Goal: Check status: Check status

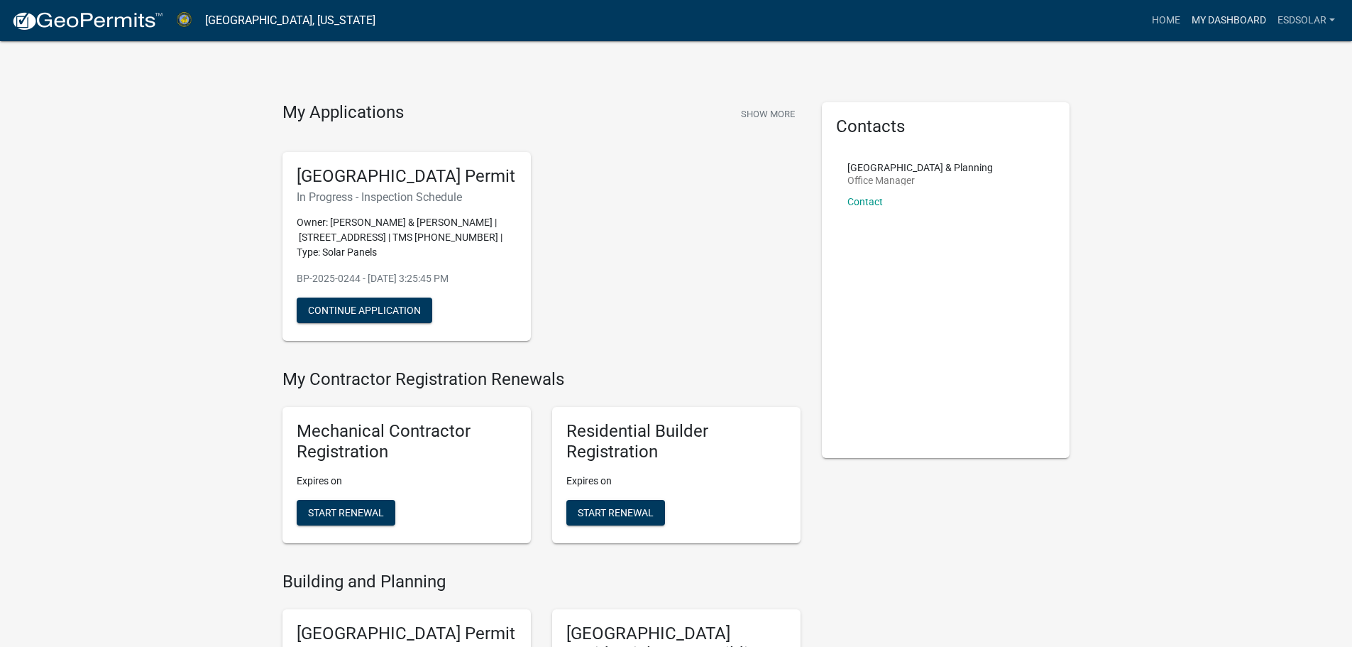
click at [1217, 21] on link "My Dashboard" at bounding box center [1229, 20] width 86 height 27
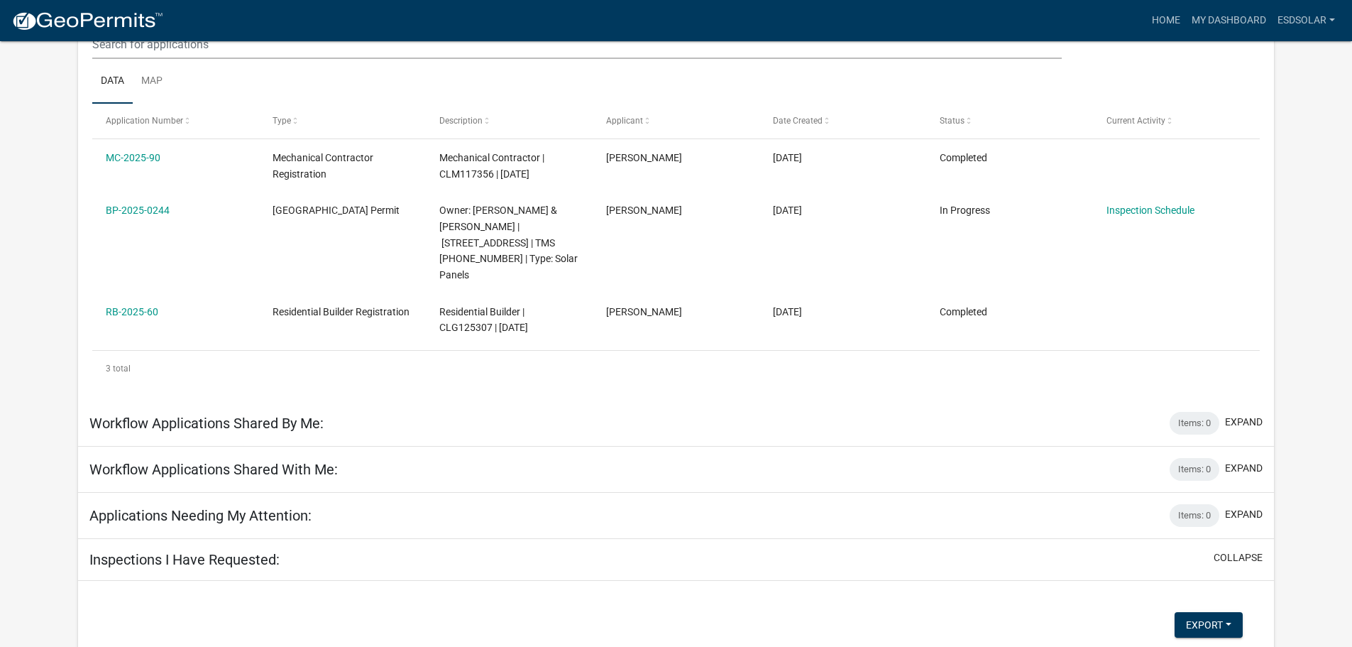
scroll to position [188, 0]
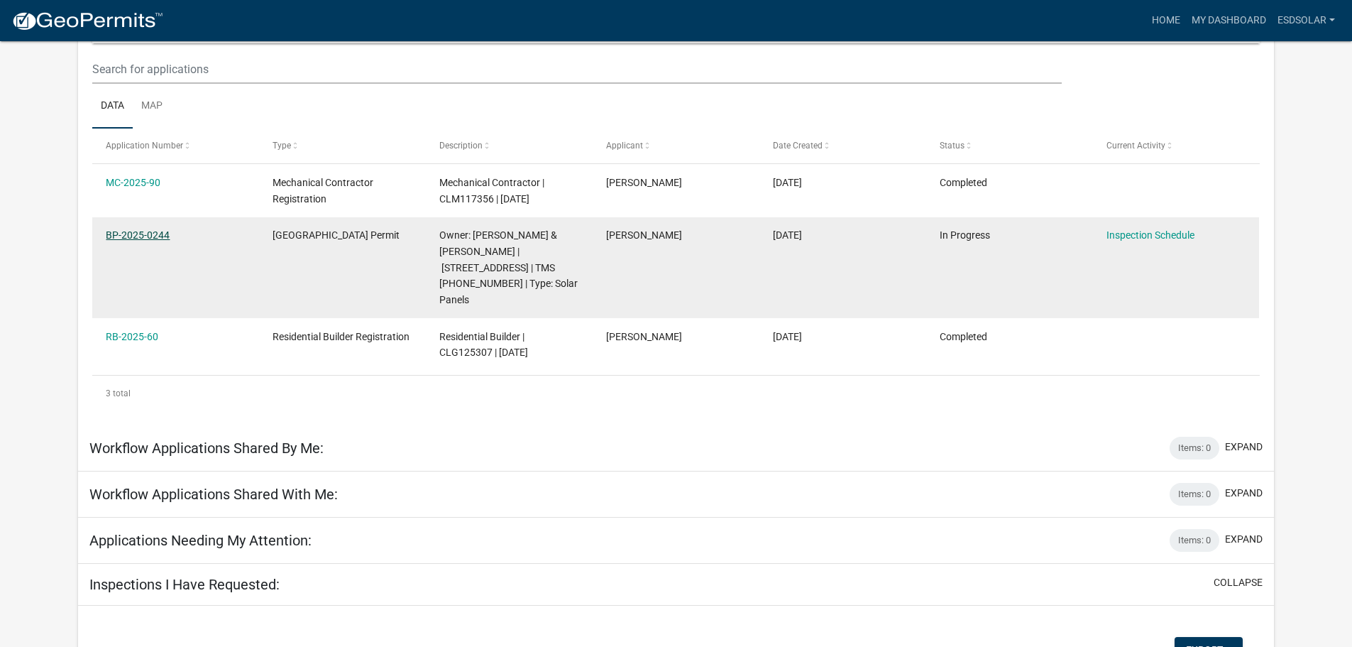
click at [129, 231] on link "BP-2025-0244" at bounding box center [138, 234] width 64 height 11
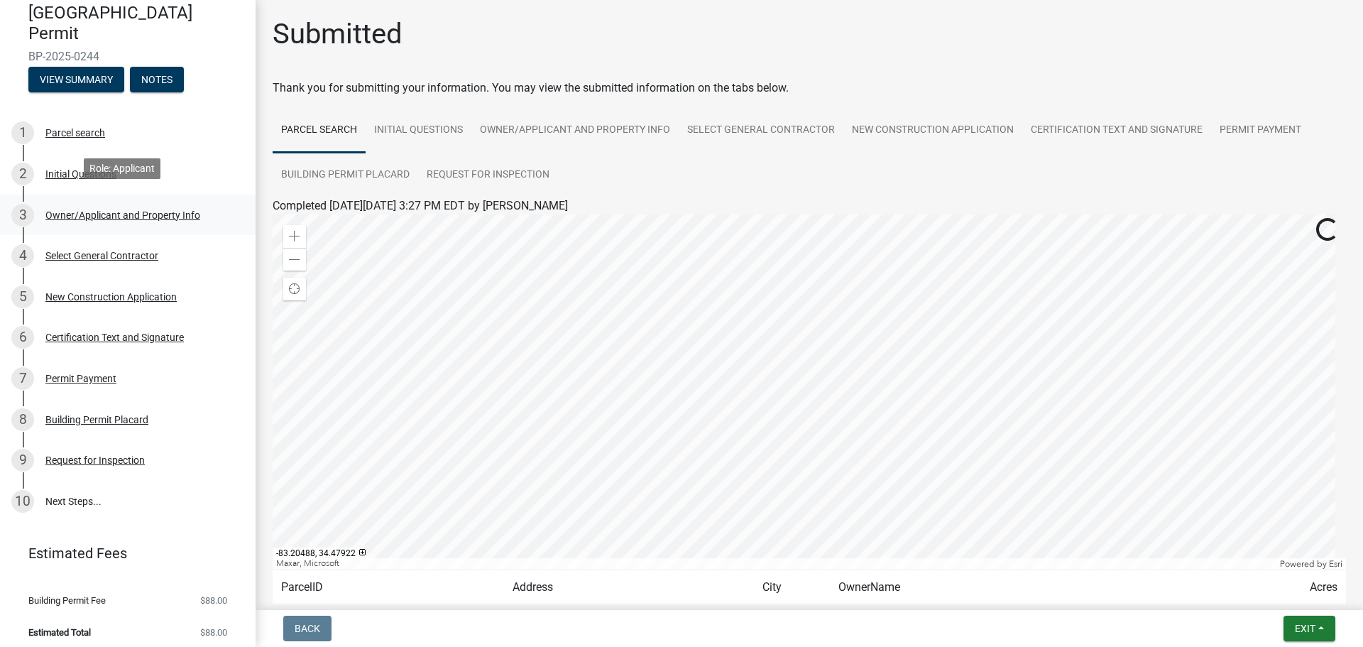
scroll to position [138, 0]
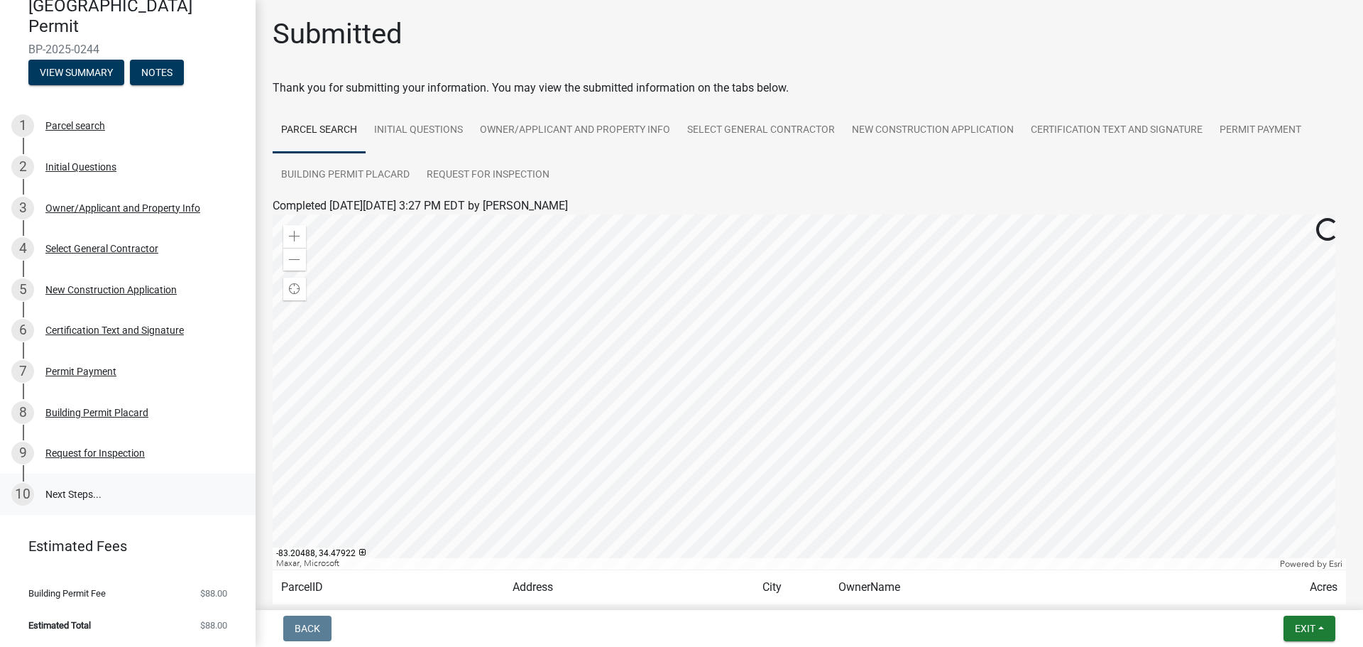
click at [82, 488] on link "10 Next Steps..." at bounding box center [128, 493] width 256 height 41
click at [57, 491] on link "10 Next Steps..." at bounding box center [128, 493] width 256 height 41
click at [95, 453] on div "Request for Inspection" at bounding box center [94, 453] width 99 height 10
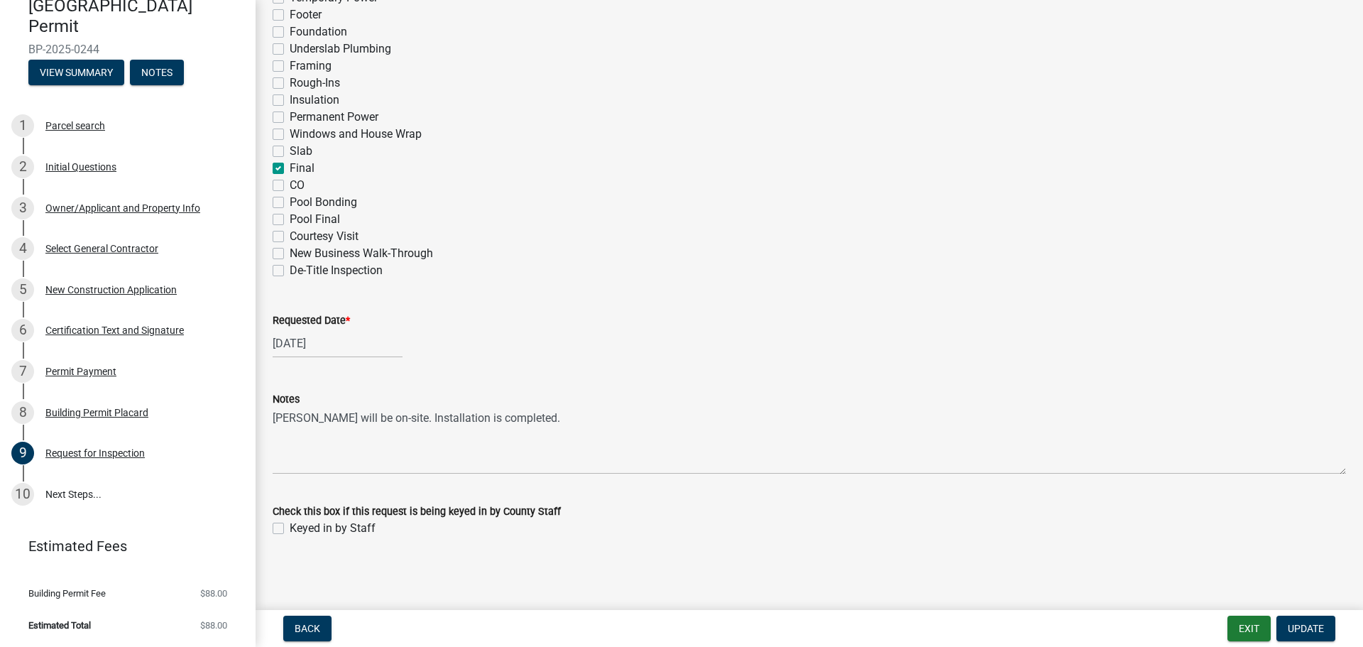
scroll to position [698, 0]
